Goal: Task Accomplishment & Management: Use online tool/utility

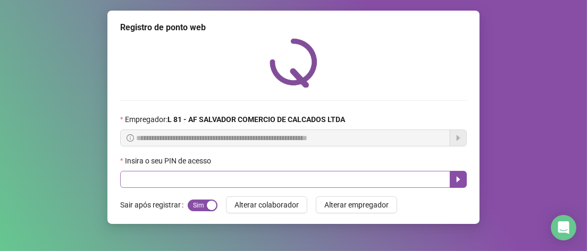
click at [215, 181] on input "text" at bounding box center [285, 179] width 330 height 17
type input "*****"
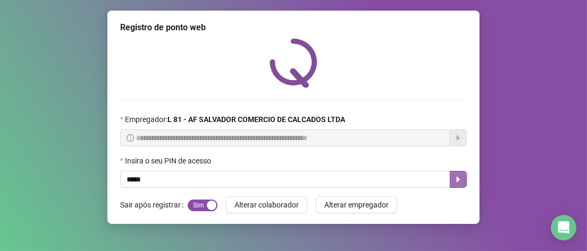
click at [462, 182] on icon "caret-right" at bounding box center [458, 179] width 9 height 9
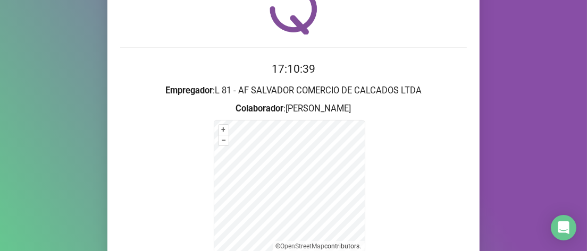
scroll to position [159, 0]
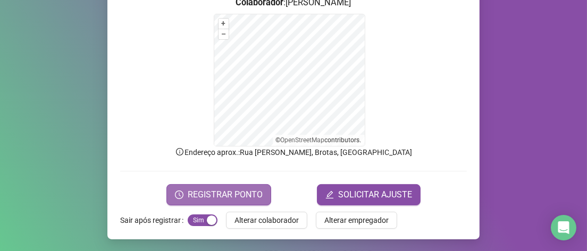
click at [249, 192] on span "REGISTRAR PONTO" at bounding box center [225, 195] width 75 height 13
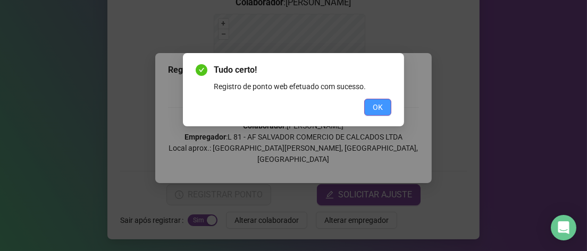
click at [379, 111] on span "OK" at bounding box center [378, 108] width 10 height 12
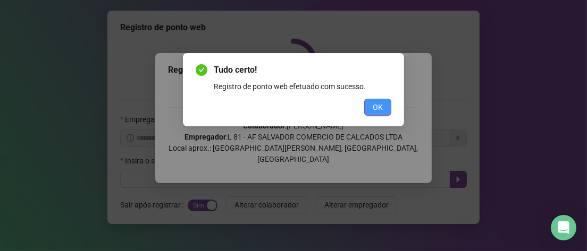
scroll to position [0, 0]
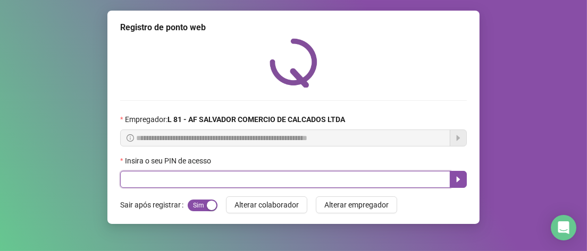
click at [189, 180] on input "text" at bounding box center [285, 179] width 330 height 17
type input "*****"
drag, startPoint x: 461, startPoint y: 180, endPoint x: 456, endPoint y: 181, distance: 5.9
click at [458, 180] on icon "caret-right" at bounding box center [458, 179] width 9 height 9
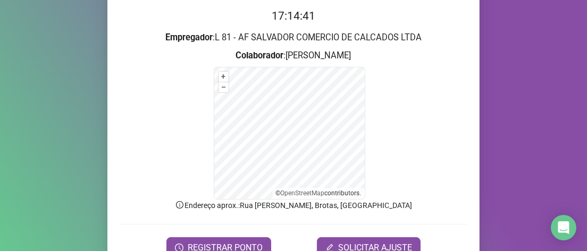
scroll to position [159, 0]
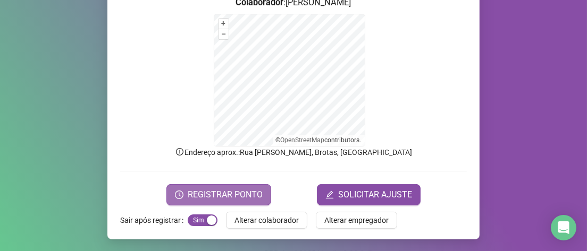
click at [188, 185] on button "REGISTRAR PONTO" at bounding box center [218, 194] width 105 height 21
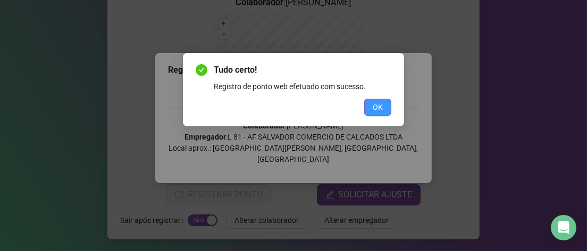
click at [379, 106] on span "OK" at bounding box center [378, 108] width 10 height 12
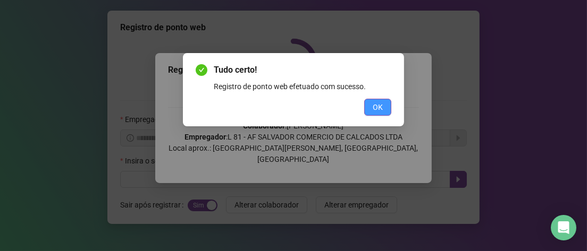
scroll to position [0, 0]
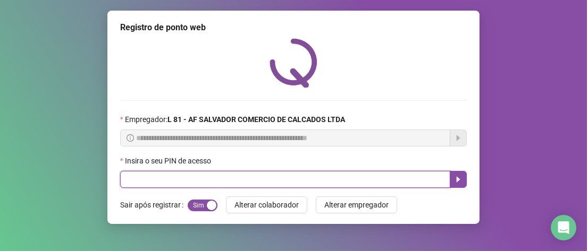
click at [150, 181] on input "text" at bounding box center [285, 179] width 330 height 17
click at [456, 182] on icon "caret-right" at bounding box center [458, 179] width 9 height 9
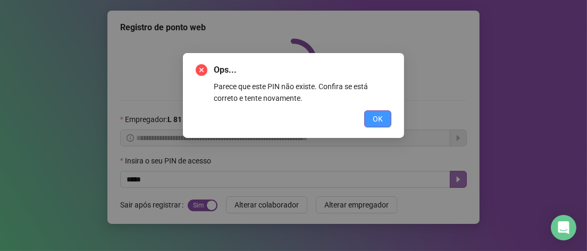
click at [380, 118] on span "OK" at bounding box center [378, 119] width 10 height 12
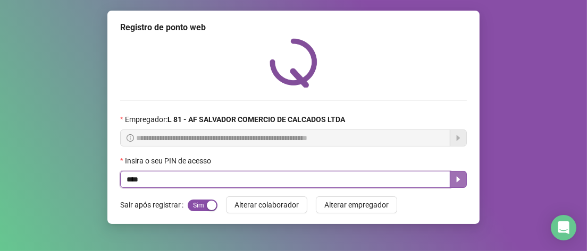
type input "*****"
click at [459, 178] on icon "caret-right" at bounding box center [458, 179] width 9 height 9
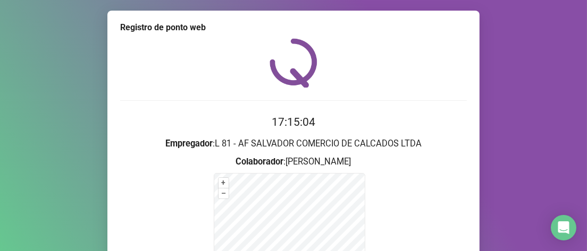
scroll to position [159, 0]
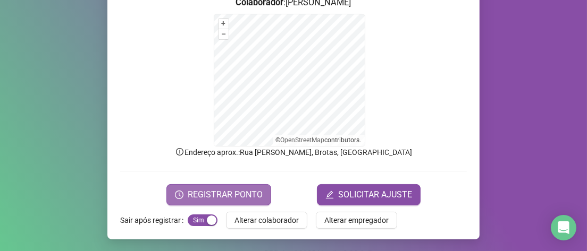
click at [214, 193] on span "REGISTRAR PONTO" at bounding box center [225, 195] width 75 height 13
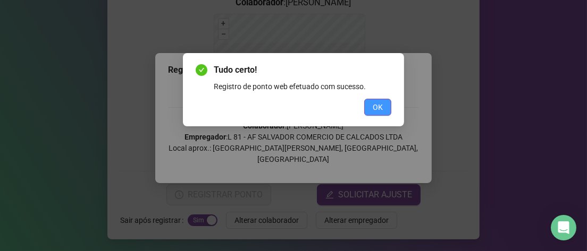
click at [375, 105] on span "OK" at bounding box center [378, 108] width 10 height 12
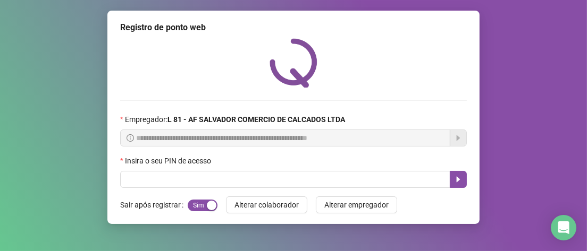
scroll to position [0, 0]
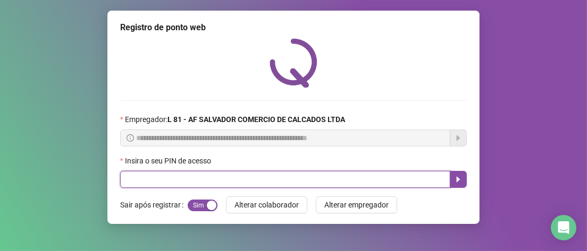
click at [246, 182] on input "text" at bounding box center [285, 179] width 330 height 17
type input "*****"
click at [454, 178] on icon "caret-right" at bounding box center [458, 179] width 9 height 9
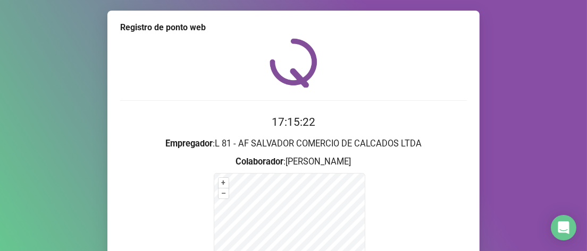
scroll to position [159, 0]
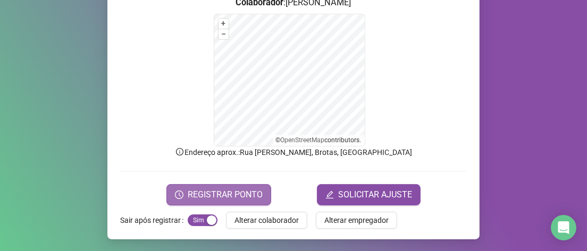
click at [250, 191] on span "REGISTRAR PONTO" at bounding box center [225, 195] width 75 height 13
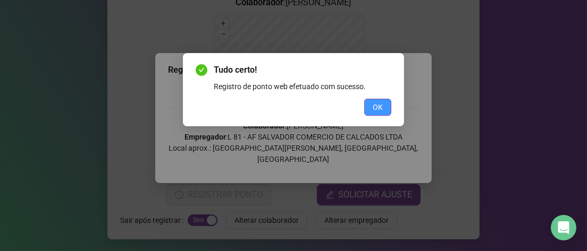
click at [391, 110] on button "OK" at bounding box center [377, 107] width 27 height 17
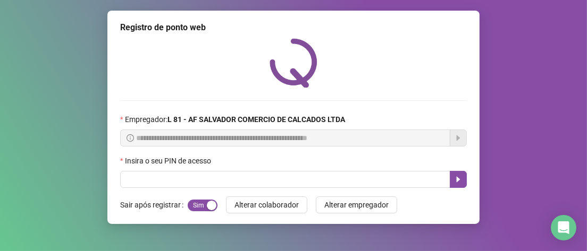
scroll to position [0, 0]
